Goal: Task Accomplishment & Management: Manage account settings

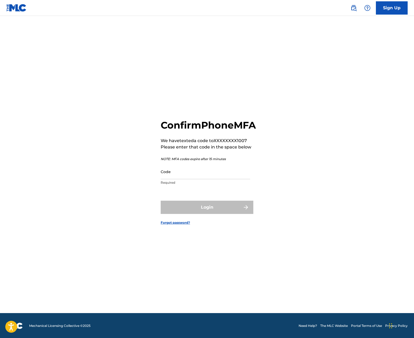
drag, startPoint x: 8, startPoint y: 13, endPoint x: 12, endPoint y: 10, distance: 4.6
click at [8, 13] on link at bounding box center [16, 8] width 20 height 16
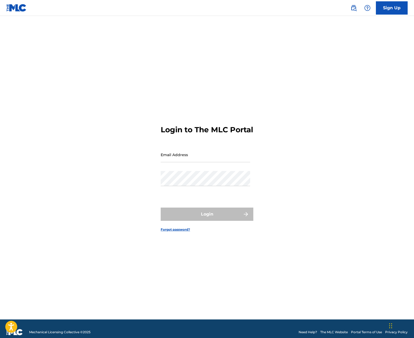
click at [12, 10] on img at bounding box center [16, 8] width 20 height 8
click at [195, 162] on input "Email Address" at bounding box center [206, 154] width 90 height 15
type input "[PERSON_NAME][EMAIL_ADDRESS][DOMAIN_NAME]"
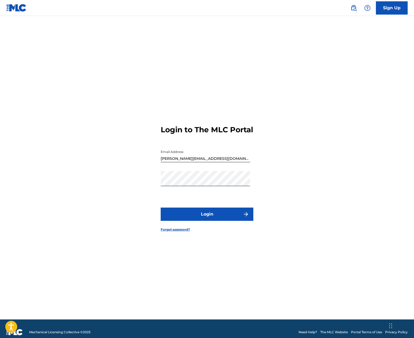
click at [210, 215] on button "Login" at bounding box center [207, 213] width 93 height 13
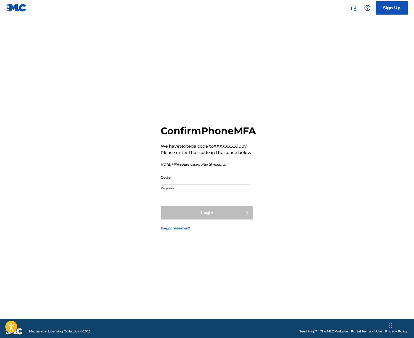
scroll to position [0, 0]
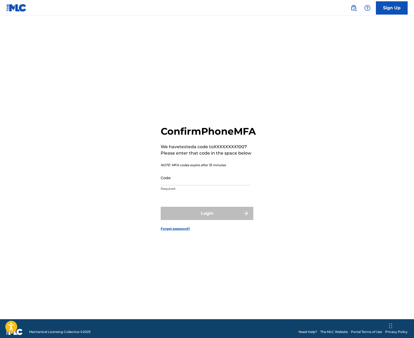
click at [22, 6] on img at bounding box center [16, 8] width 20 height 8
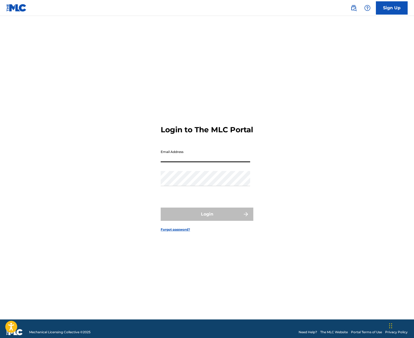
drag, startPoint x: 205, startPoint y: 153, endPoint x: 206, endPoint y: 156, distance: 2.7
click at [205, 153] on input "Email Address" at bounding box center [206, 154] width 90 height 15
click at [176, 162] on input "Email Address" at bounding box center [206, 154] width 90 height 15
type input "[PERSON_NAME][EMAIL_ADDRESS][DOMAIN_NAME]"
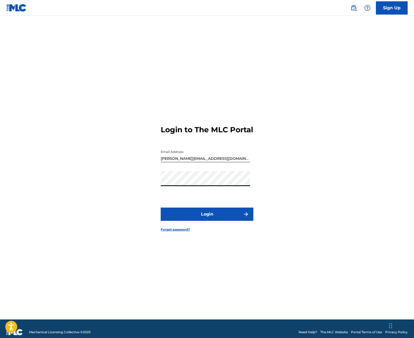
click at [215, 214] on button "Login" at bounding box center [207, 213] width 93 height 13
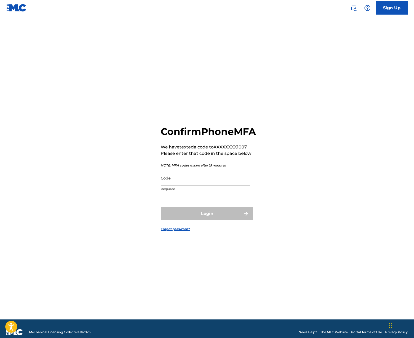
click at [17, 6] on img at bounding box center [16, 8] width 20 height 8
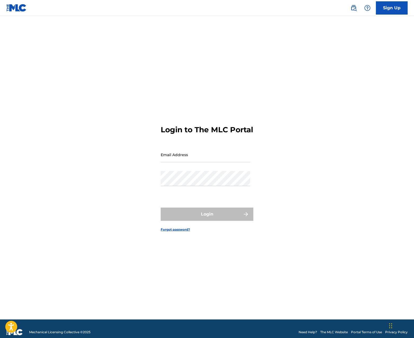
click at [192, 158] on input "Email Address" at bounding box center [206, 154] width 90 height 15
type input "[EMAIL_ADDRESS][DOMAIN_NAME]"
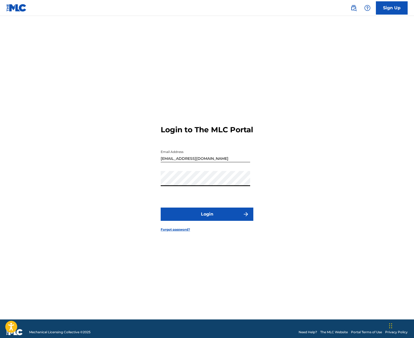
click at [206, 217] on button "Login" at bounding box center [207, 213] width 93 height 13
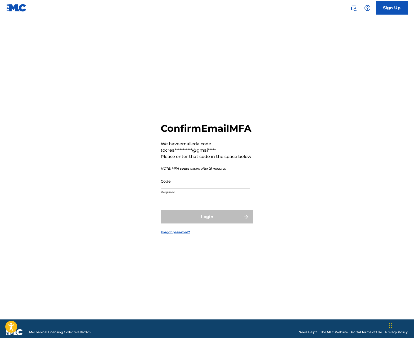
click at [21, 10] on img at bounding box center [16, 8] width 20 height 8
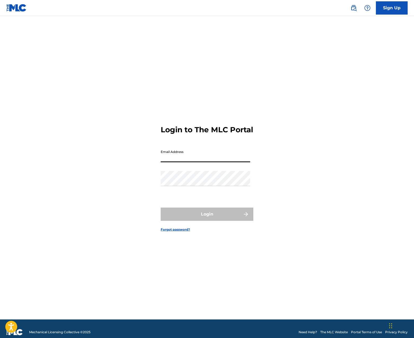
click at [224, 162] on input "Email Address" at bounding box center [206, 154] width 90 height 15
type input "[PERSON_NAME][EMAIL_ADDRESS][DOMAIN_NAME]"
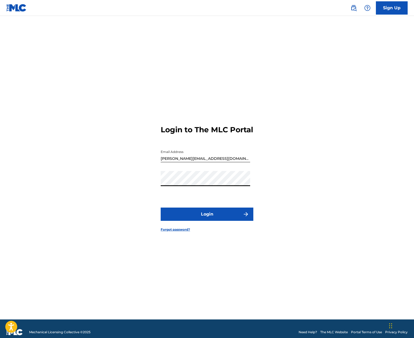
click at [202, 221] on button "Login" at bounding box center [207, 213] width 93 height 13
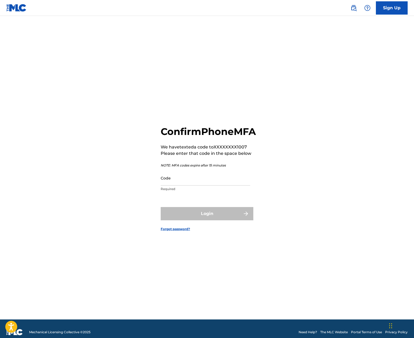
click at [17, 9] on img at bounding box center [16, 8] width 20 height 8
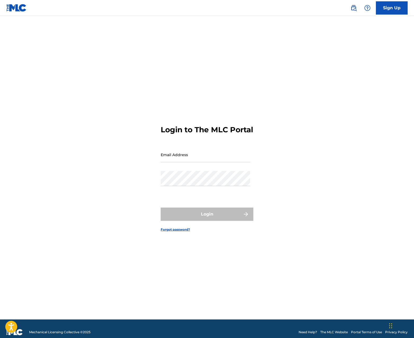
click at [19, 7] on img at bounding box center [16, 8] width 20 height 8
click at [198, 160] on input "Email Address" at bounding box center [206, 154] width 90 height 15
paste input "[EMAIL_ADDRESS][DOMAIN_NAME]"
type input "[EMAIL_ADDRESS][DOMAIN_NAME]"
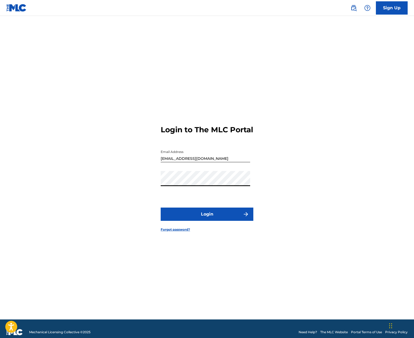
click at [179, 218] on button "Login" at bounding box center [207, 213] width 93 height 13
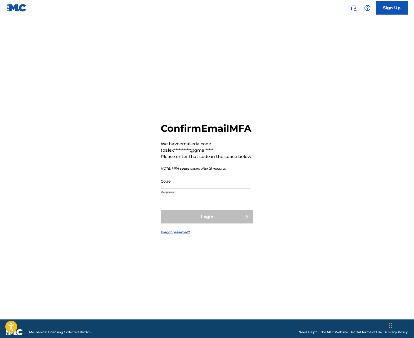
scroll to position [2, 0]
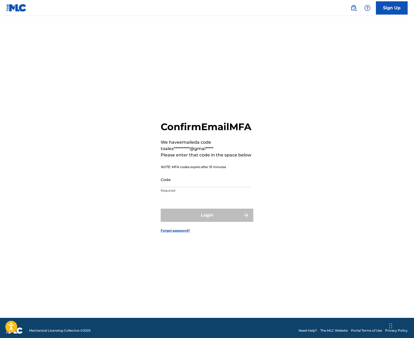
click at [191, 187] on input "Code" at bounding box center [206, 179] width 90 height 15
paste input "945331"
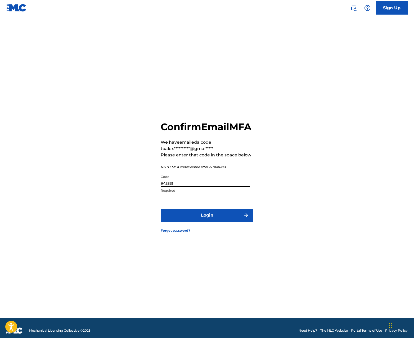
type input "945331"
click at [208, 219] on button "Login" at bounding box center [207, 214] width 93 height 13
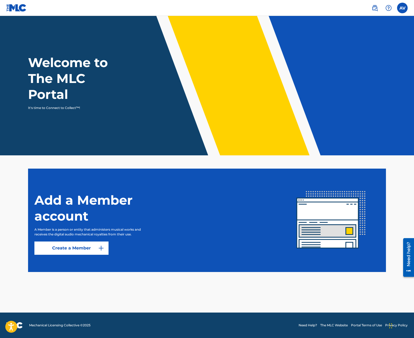
click at [399, 8] on label at bounding box center [402, 8] width 11 height 11
click at [403, 8] on input "AV [PERSON_NAME] [EMAIL_ADDRESS][DOMAIN_NAME] Notification Preferences Profile …" at bounding box center [403, 8] width 0 height 0
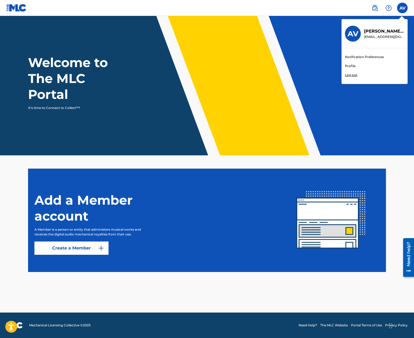
click at [20, 9] on img at bounding box center [16, 8] width 20 height 8
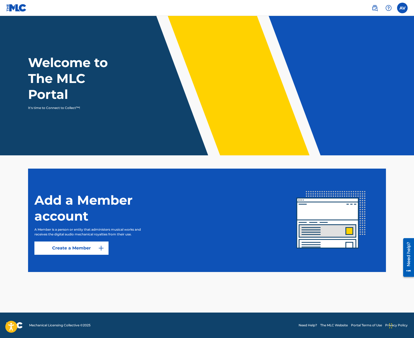
click at [18, 8] on img at bounding box center [16, 8] width 20 height 8
click at [405, 9] on label at bounding box center [402, 8] width 11 height 11
click at [403, 8] on input "AV [PERSON_NAME] [EMAIL_ADDRESS][DOMAIN_NAME] Notification Preferences Profile …" at bounding box center [403, 8] width 0 height 0
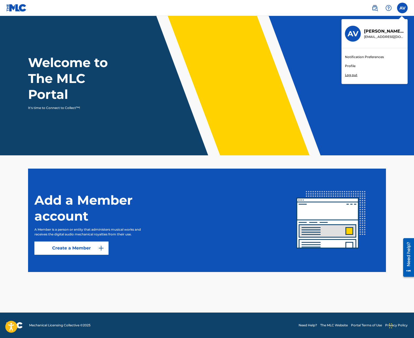
click at [375, 35] on p "[EMAIL_ADDRESS][DOMAIN_NAME]" at bounding box center [384, 36] width 40 height 5
click at [403, 8] on input "AV [PERSON_NAME] [EMAIL_ADDRESS][DOMAIN_NAME] Notification Preferences Profile …" at bounding box center [403, 8] width 0 height 0
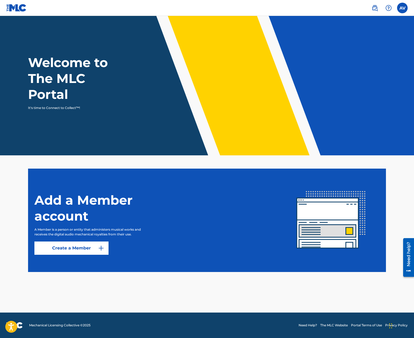
click at [401, 10] on div "AV AV [PERSON_NAME] [EMAIL_ADDRESS][DOMAIN_NAME] Notification Preferences Profi…" at bounding box center [402, 8] width 11 height 11
click at [401, 12] on label at bounding box center [402, 8] width 11 height 11
click at [403, 8] on input "AV [PERSON_NAME] [EMAIL_ADDRESS][DOMAIN_NAME] Notification Preferences Profile …" at bounding box center [403, 8] width 0 height 0
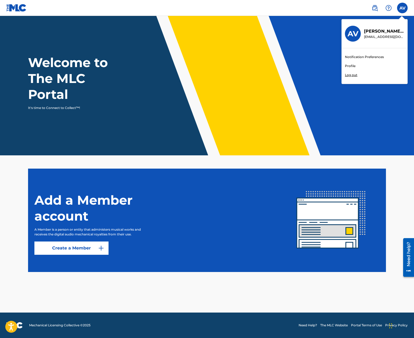
click at [352, 74] on p "Log out" at bounding box center [351, 75] width 12 height 5
click at [403, 8] on input "AV [PERSON_NAME] [EMAIL_ADDRESS][DOMAIN_NAME] Notification Preferences Profile …" at bounding box center [403, 8] width 0 height 0
